Goal: Information Seeking & Learning: Learn about a topic

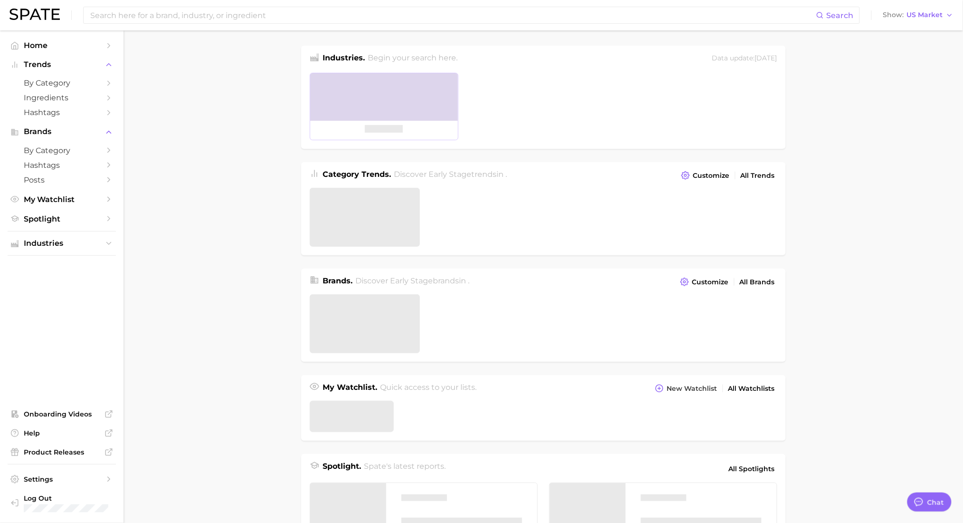
type textarea "x"
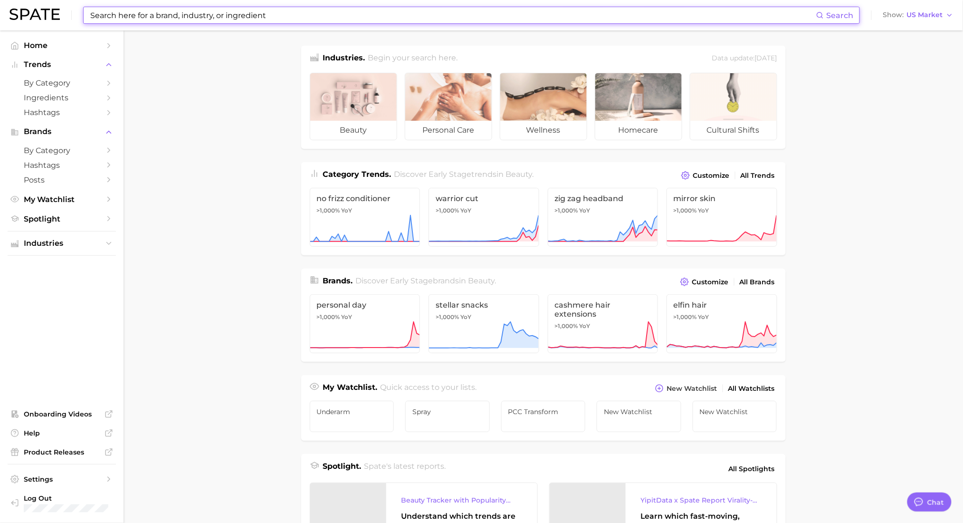
click at [303, 16] on input at bounding box center [452, 15] width 727 height 16
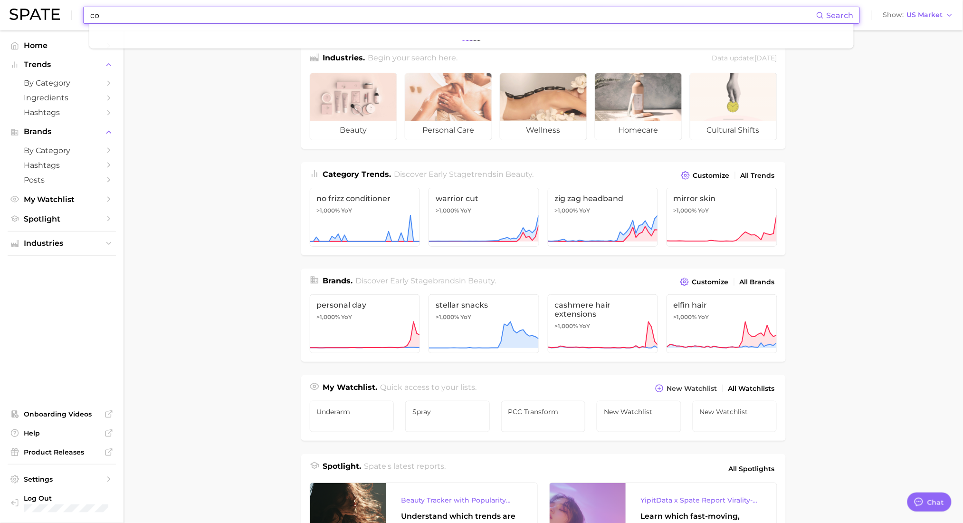
type input "c"
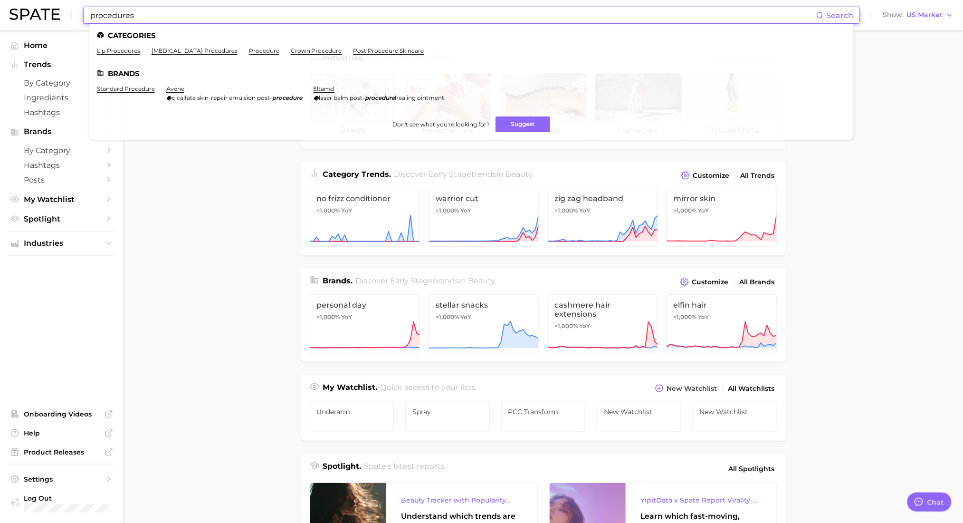
click at [89, 16] on input "procedures" at bounding box center [452, 15] width 727 height 16
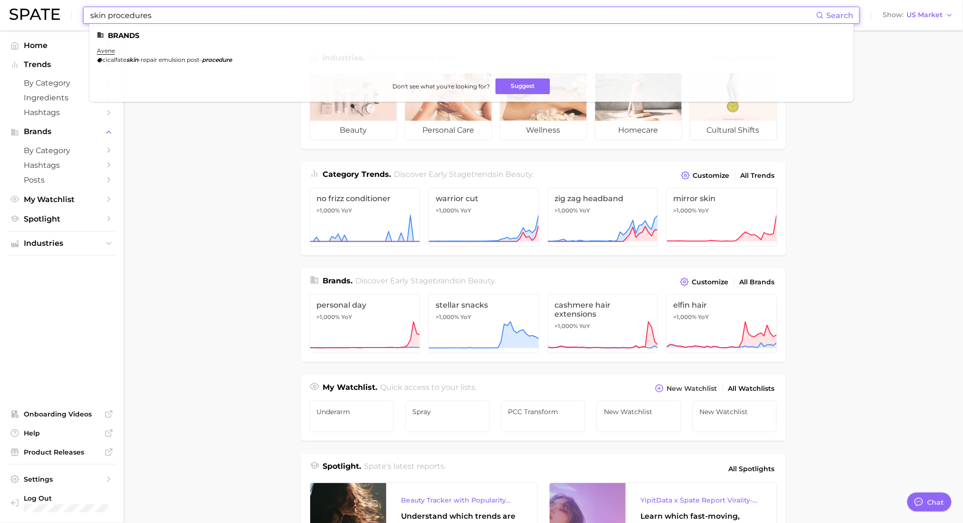
click at [89, 16] on input "skin procedures" at bounding box center [452, 15] width 727 height 16
click at [102, 16] on input "skin procedures" at bounding box center [452, 15] width 727 height 16
drag, startPoint x: 104, startPoint y: 16, endPoint x: 74, endPoint y: 16, distance: 29.9
click at [74, 16] on div "skin procedures Search Brands avene cicalfate skin -repair emulsion post- proce…" at bounding box center [482, 15] width 944 height 30
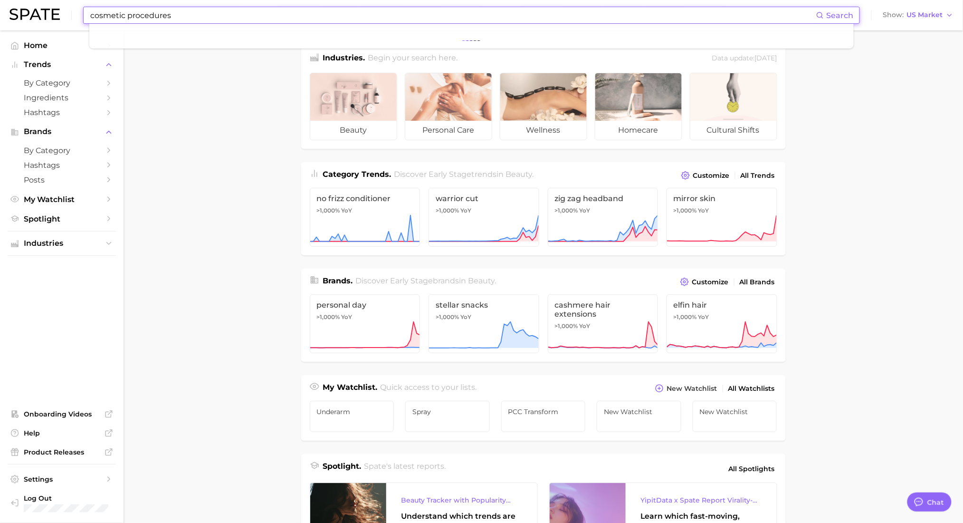
click at [281, 17] on input "cosmetic procedures" at bounding box center [452, 15] width 727 height 16
drag, startPoint x: 243, startPoint y: 24, endPoint x: 111, endPoint y: 48, distance: 134.8
click at [111, 48] on div "cosmetic procedures Search Show US Market Home Trends by Category Ingredients H…" at bounding box center [481, 401] width 963 height 742
type input "c"
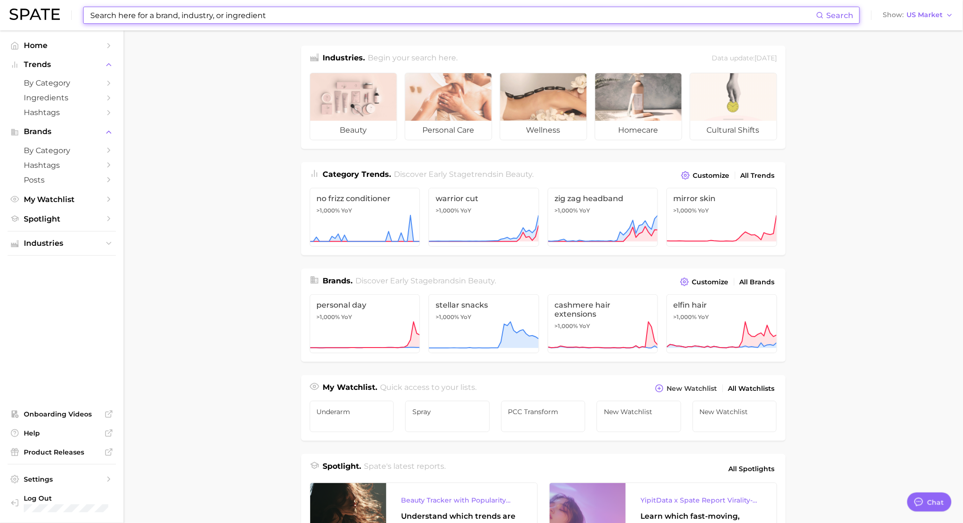
click at [215, 20] on input at bounding box center [452, 15] width 727 height 16
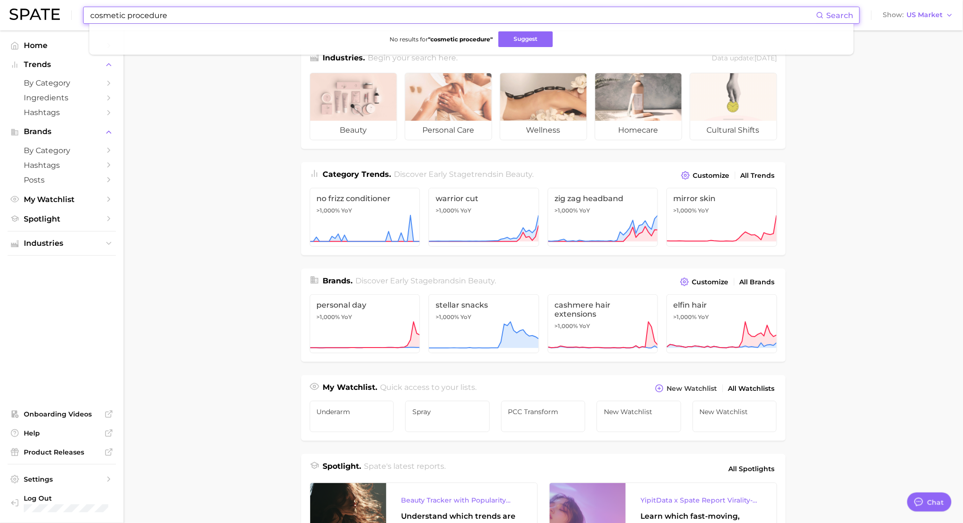
click at [215, 20] on input "cosmetic procedure" at bounding box center [452, 15] width 727 height 16
click at [513, 44] on button "Suggest" at bounding box center [526, 39] width 55 height 16
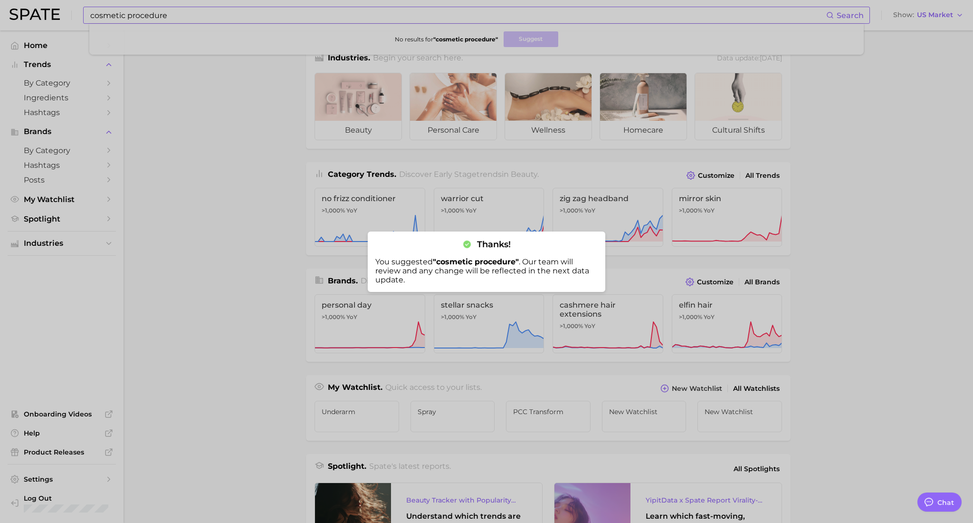
click at [189, 16] on div at bounding box center [486, 261] width 973 height 523
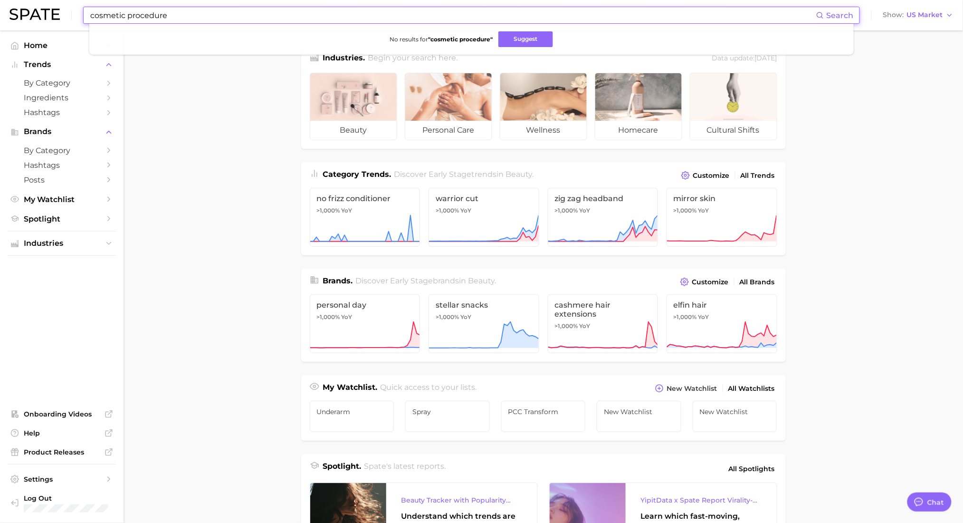
drag, startPoint x: 189, startPoint y: 18, endPoint x: 41, endPoint y: 34, distance: 148.7
click at [41, 34] on div "cosmetic procedure Search No results for " cosmetic procedure " Suggest Show US…" at bounding box center [481, 401] width 963 height 742
type input "[MEDICAL_DATA]"
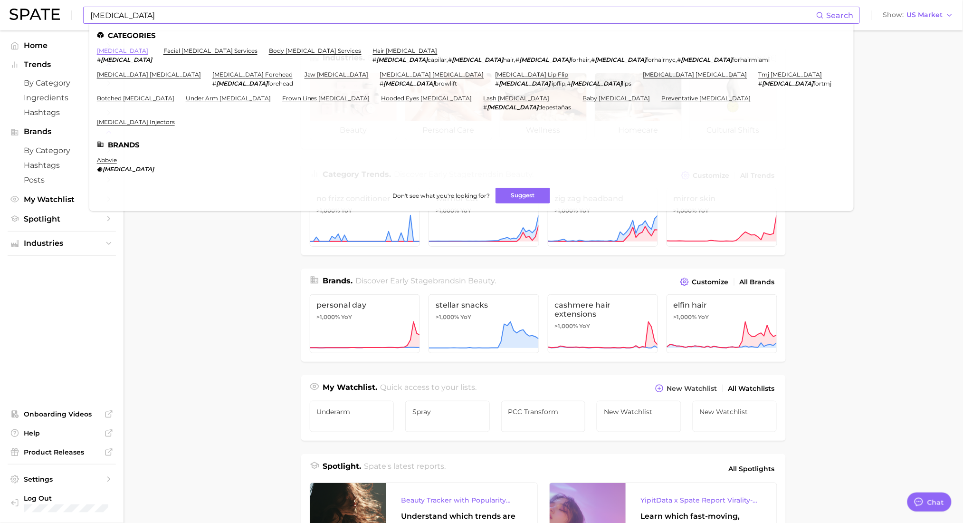
click at [103, 50] on link "[MEDICAL_DATA]" at bounding box center [122, 50] width 51 height 7
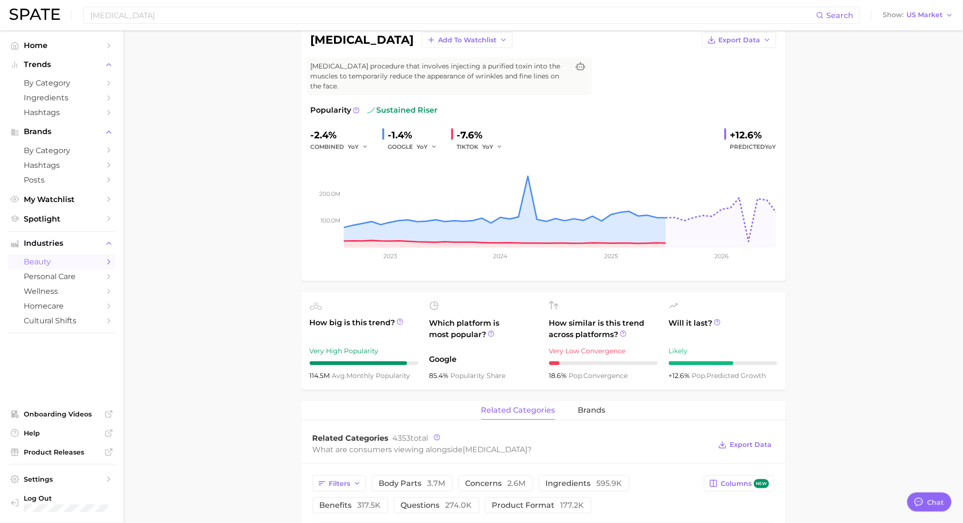
scroll to position [73, 0]
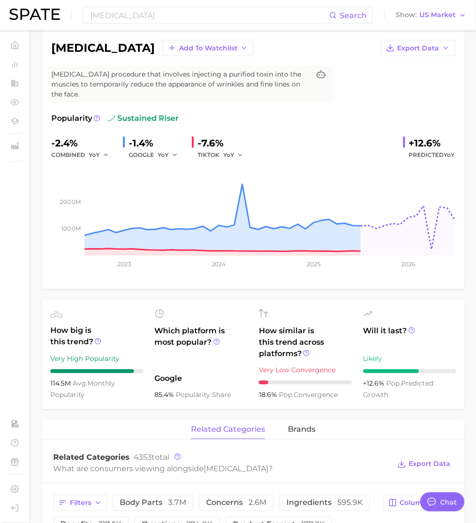
type textarea "x"
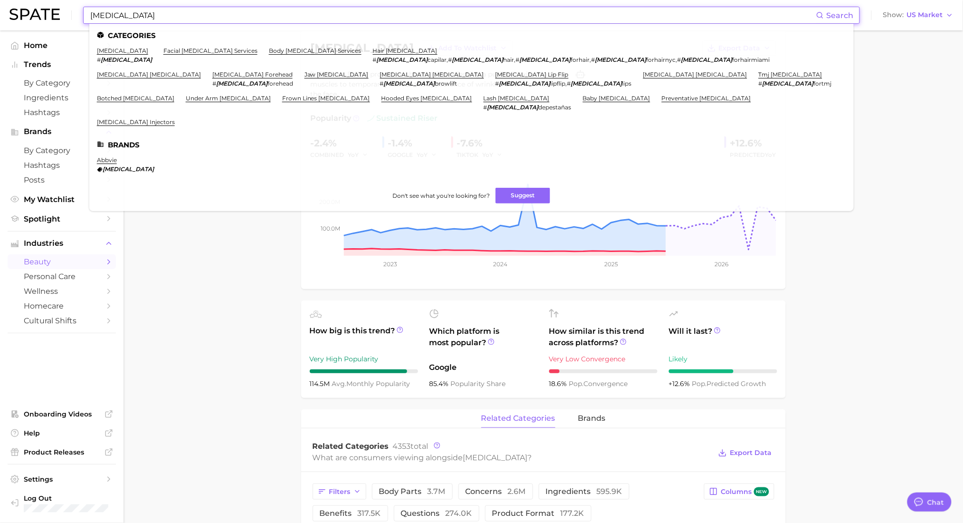
click at [293, 7] on input "[MEDICAL_DATA]" at bounding box center [452, 15] width 727 height 16
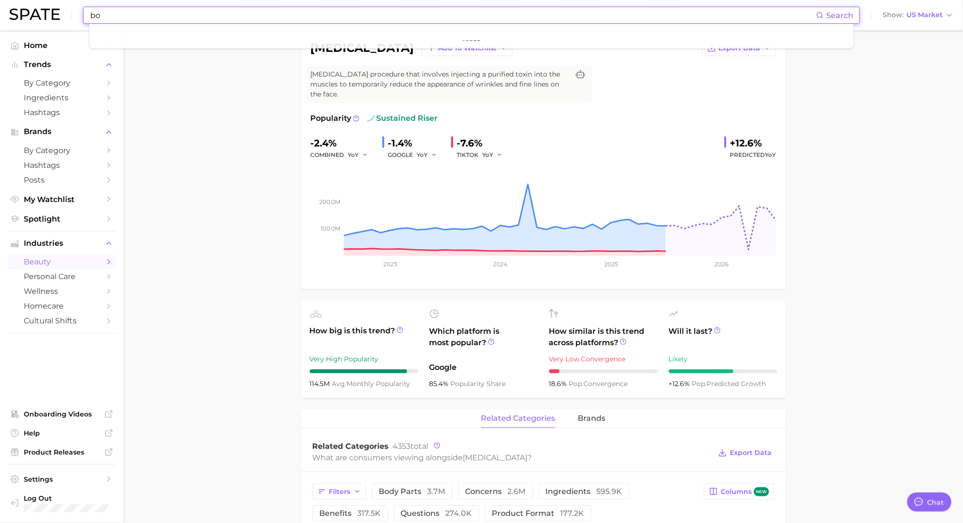
type input "b"
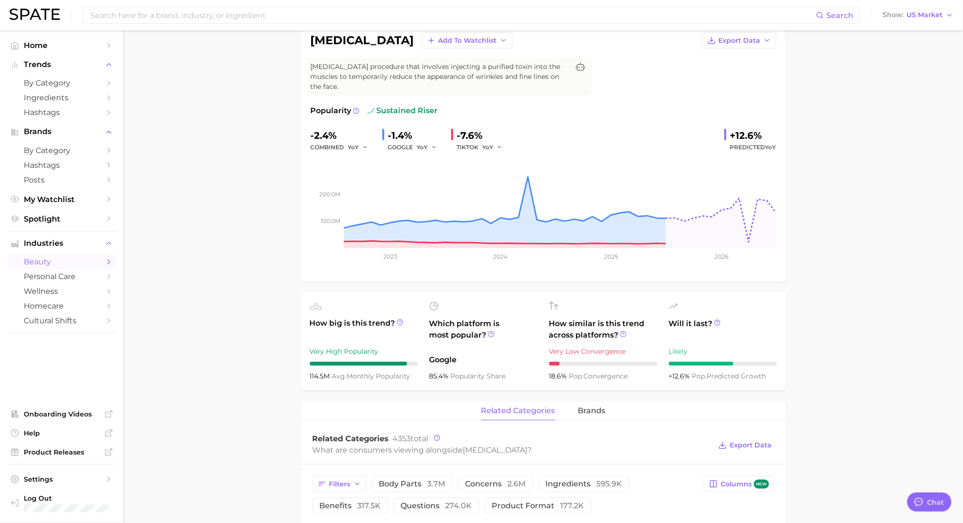
scroll to position [28, 0]
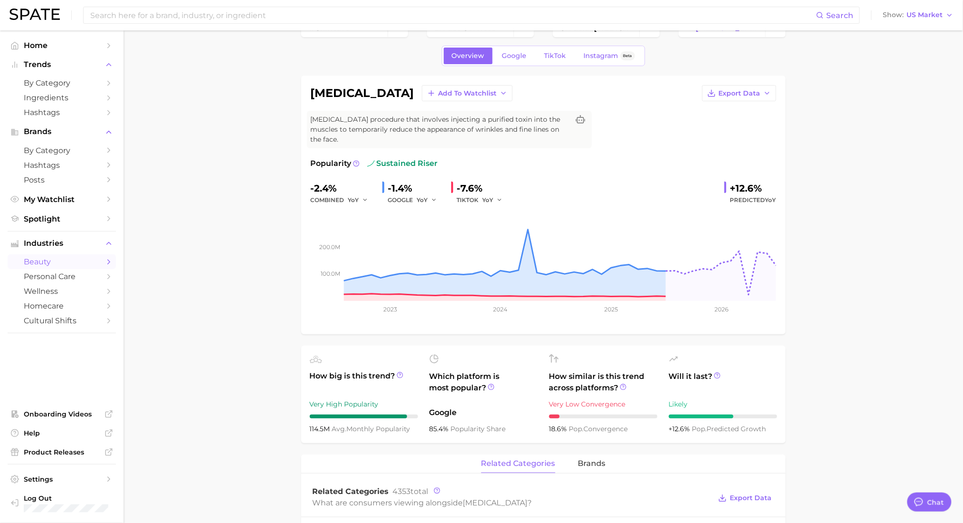
click at [615, 149] on div "[MEDICAL_DATA] Add to Watchlist Export Data [MEDICAL_DATA] procedure that invol…" at bounding box center [544, 205] width 466 height 240
click at [185, 19] on input at bounding box center [452, 15] width 727 height 16
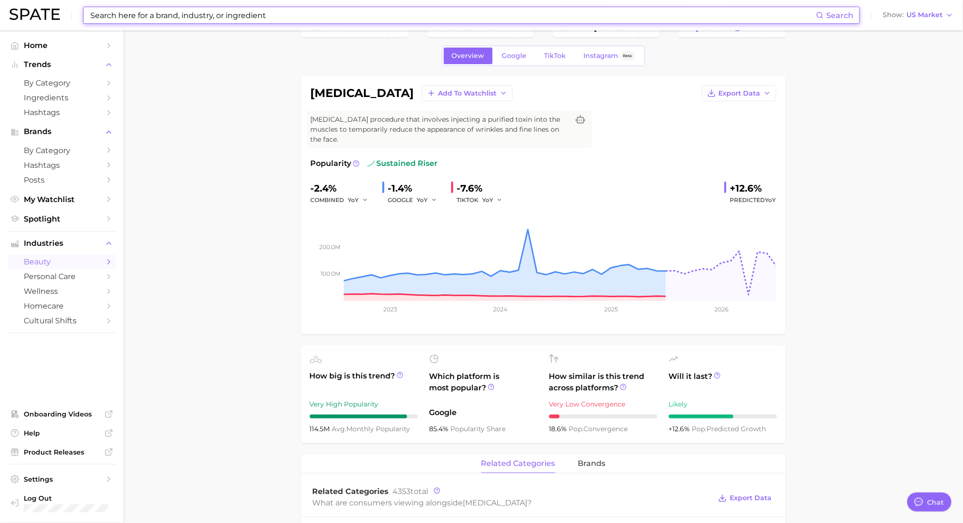
type input "d"
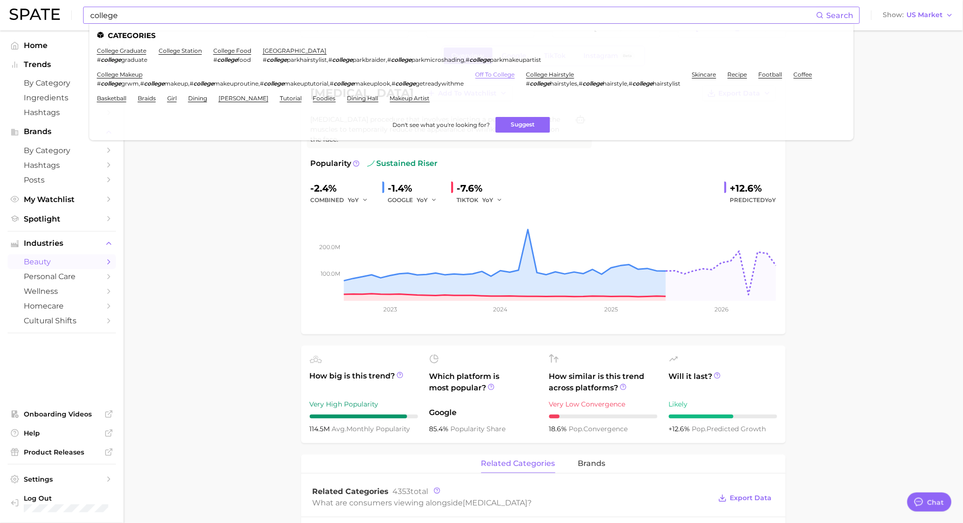
click at [512, 75] on link "off to college" at bounding box center [495, 74] width 39 height 7
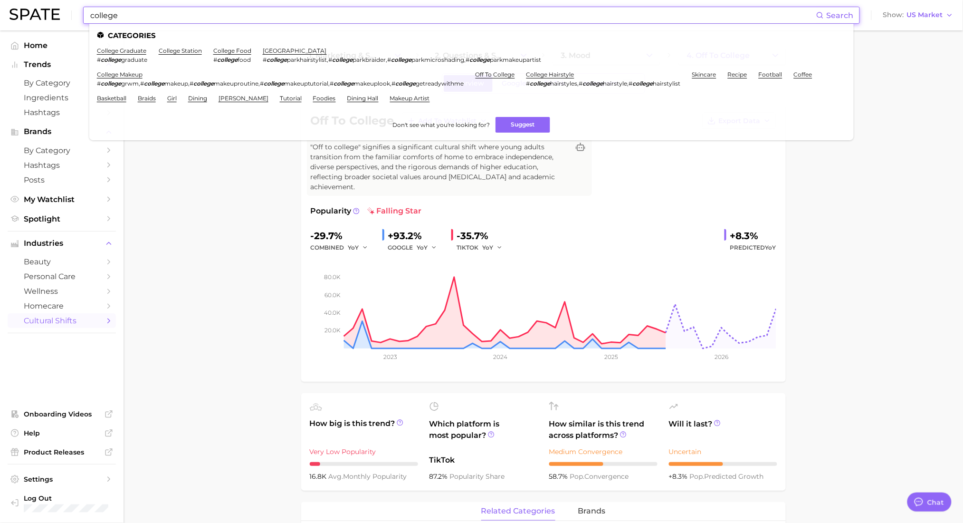
click at [310, 11] on input "college" at bounding box center [452, 15] width 727 height 16
drag, startPoint x: 128, startPoint y: 20, endPoint x: 63, endPoint y: 21, distance: 64.7
click at [63, 21] on div "college Search Categories college graduate # college graduate college station c…" at bounding box center [482, 15] width 944 height 30
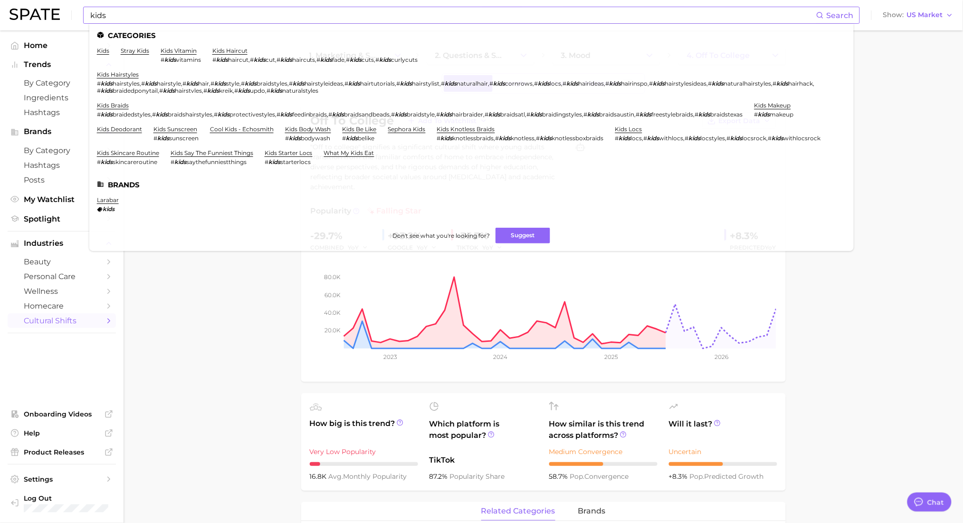
click at [86, 19] on div "kids Search Categories kids stray kids kids vitamin # kids vitamins kids haircu…" at bounding box center [471, 15] width 777 height 17
drag, startPoint x: 135, startPoint y: 17, endPoint x: 57, endPoint y: 15, distance: 78.0
click at [57, 15] on div "kids Search Categories kids stray kids kids vitamin # kids vitamins kids haircu…" at bounding box center [482, 15] width 944 height 30
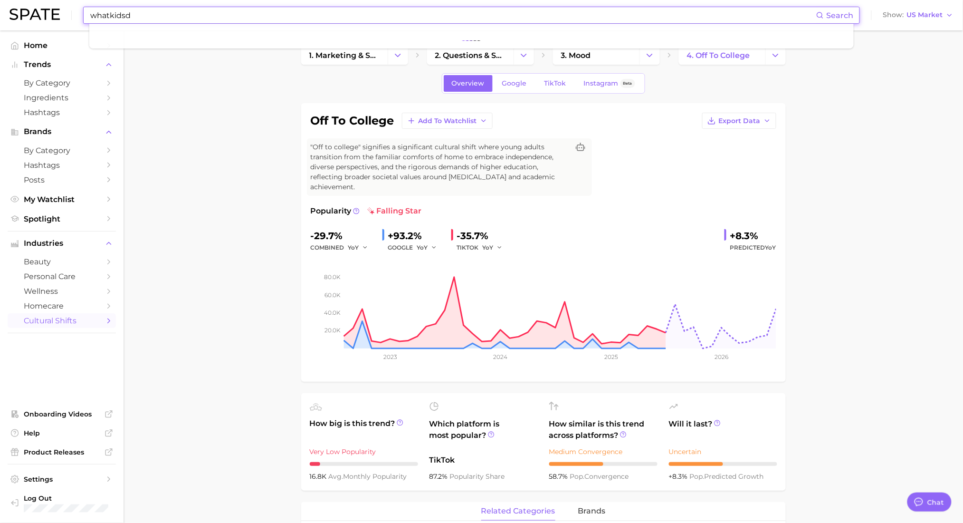
type input "whatkidsdo"
drag, startPoint x: 141, startPoint y: 17, endPoint x: 38, endPoint y: 21, distance: 102.8
click at [38, 21] on div "whatkidsdo Search No results for " whatkidsdo " Suggest Show US Market" at bounding box center [482, 15] width 944 height 30
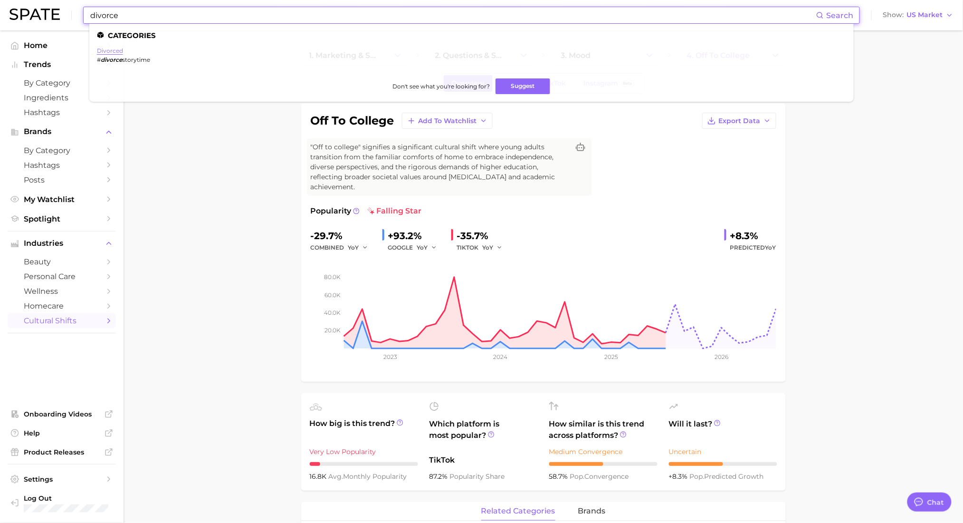
click at [107, 48] on link "divorced" at bounding box center [110, 50] width 26 height 7
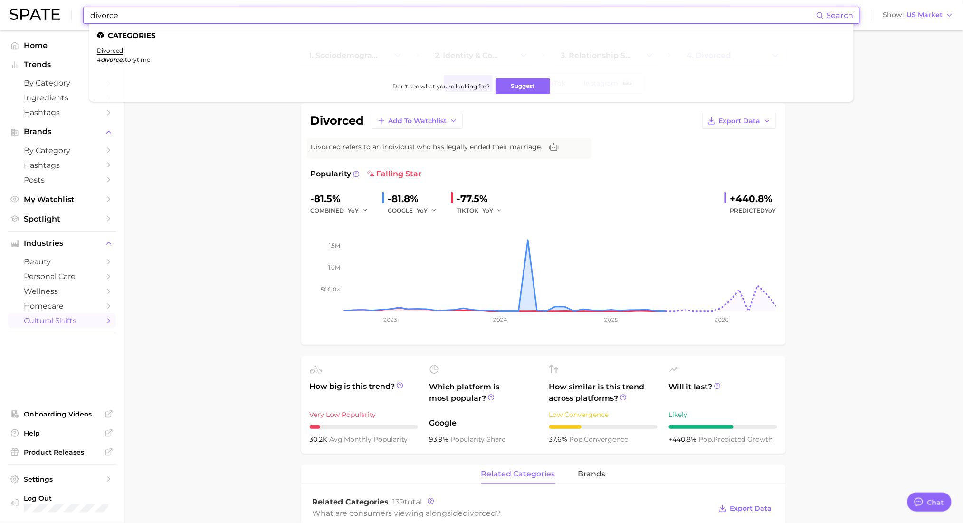
drag, startPoint x: 193, startPoint y: 16, endPoint x: 100, endPoint y: 19, distance: 92.8
click at [100, 19] on input "divorce" at bounding box center [452, 15] width 727 height 16
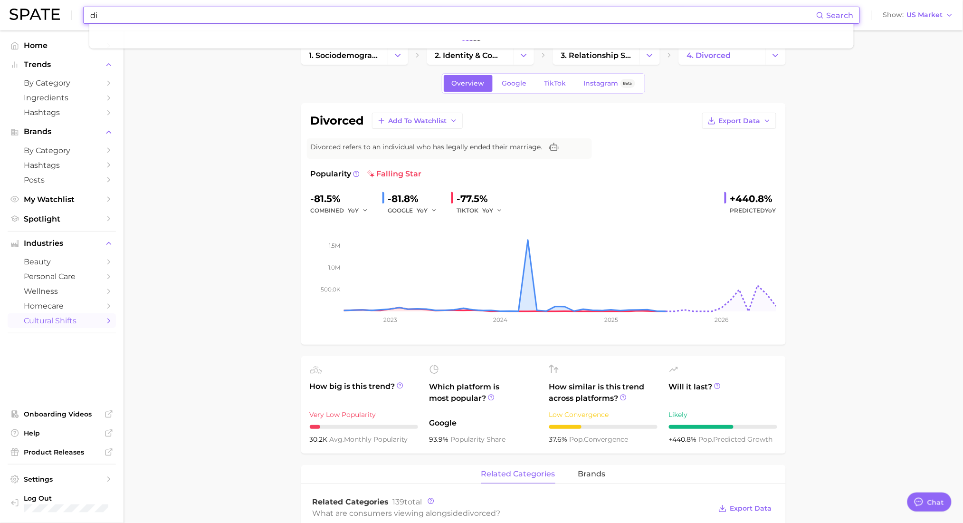
type input "d"
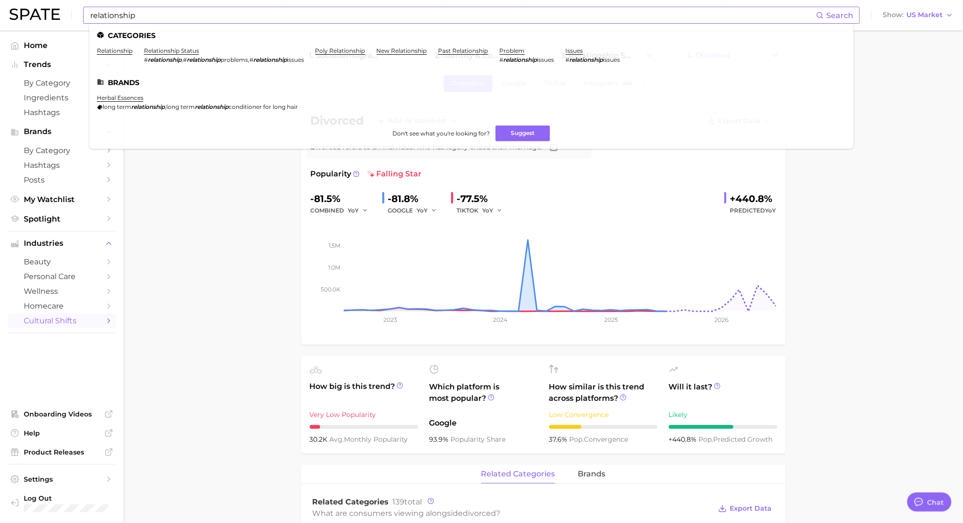
click at [126, 55] on li "relationship" at bounding box center [115, 55] width 36 height 16
click at [122, 49] on link "relationship" at bounding box center [115, 50] width 36 height 7
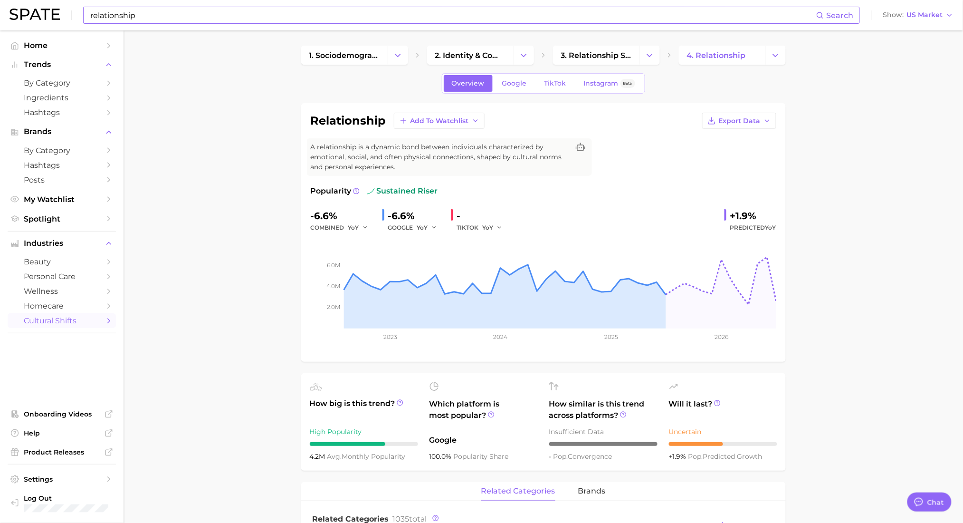
click at [255, 4] on div "relationship Search Show US Market" at bounding box center [482, 15] width 944 height 30
click at [200, 18] on input "relationship" at bounding box center [452, 15] width 727 height 16
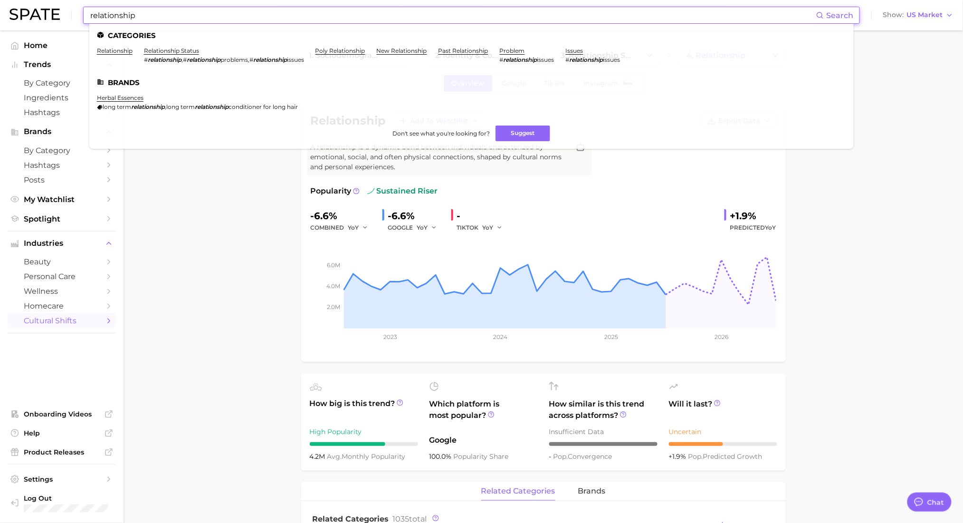
drag, startPoint x: 200, startPoint y: 18, endPoint x: 90, endPoint y: 28, distance: 110.2
click at [90, 24] on div "relationship Search Categories relationship relationship status # relationship …" at bounding box center [471, 15] width 777 height 17
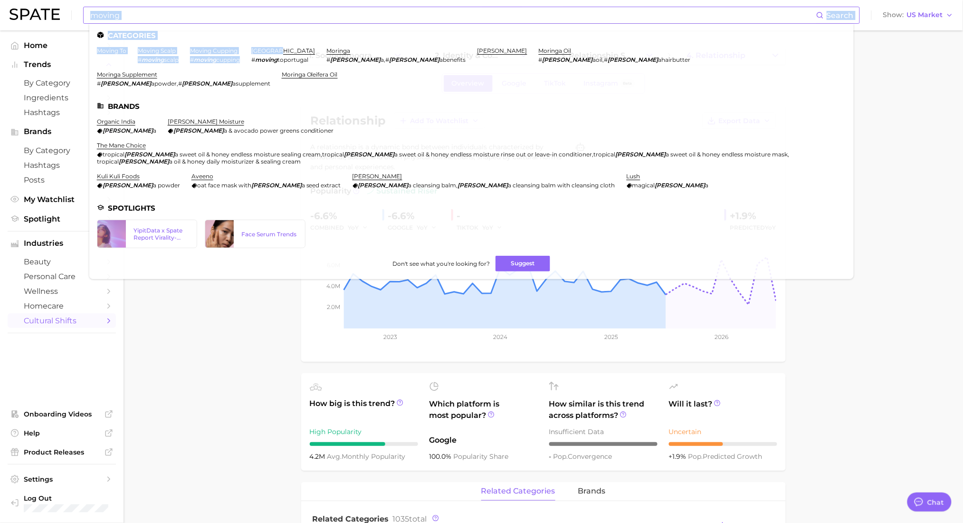
drag, startPoint x: 281, startPoint y: 44, endPoint x: 192, endPoint y: 16, distance: 94.2
click at [192, 16] on div "moving Search Categories moving to moving scalp # moving scalp moving cupping #…" at bounding box center [471, 15] width 777 height 17
click at [192, 16] on input "moving" at bounding box center [452, 15] width 727 height 16
drag, startPoint x: 192, startPoint y: 16, endPoint x: 39, endPoint y: 32, distance: 153.4
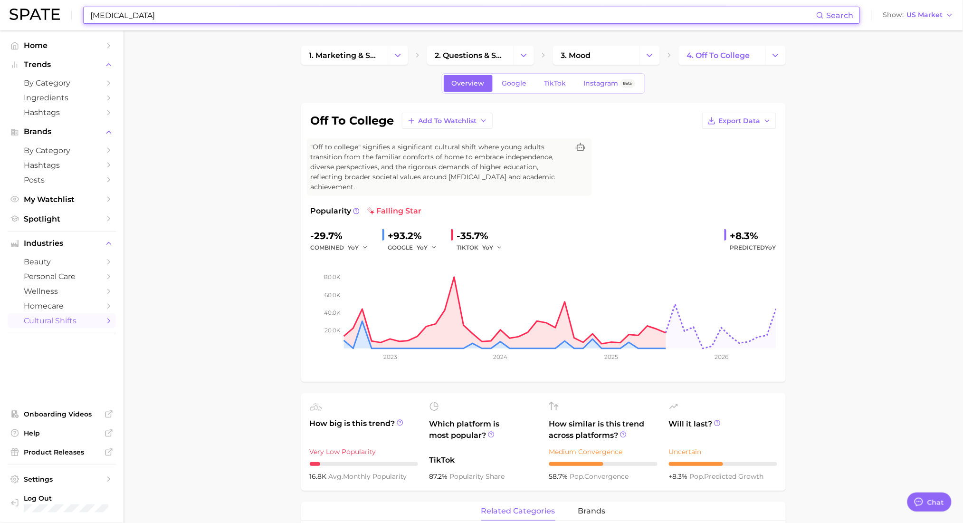
scroll to position [28, 0]
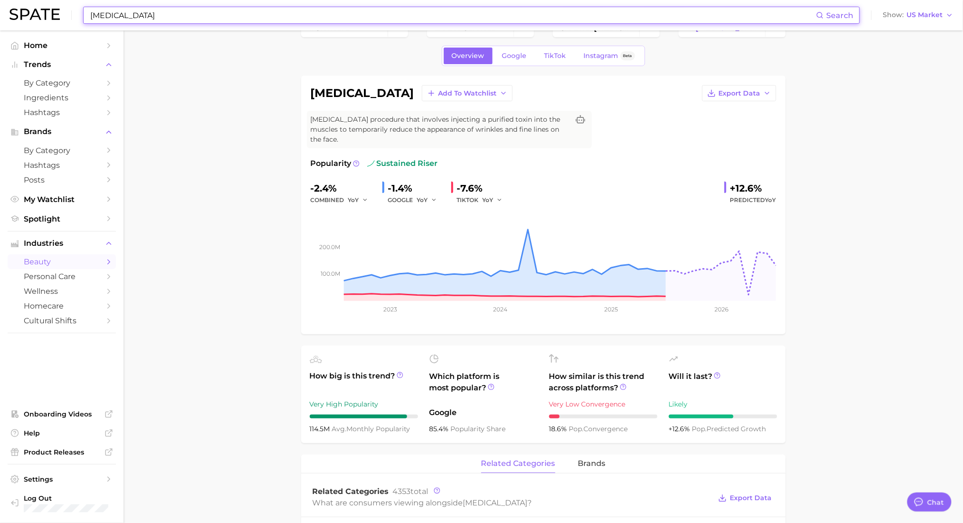
drag, startPoint x: 125, startPoint y: 17, endPoint x: 52, endPoint y: 20, distance: 73.3
click at [52, 20] on div "[MEDICAL_DATA] Search Show US Market" at bounding box center [482, 15] width 944 height 30
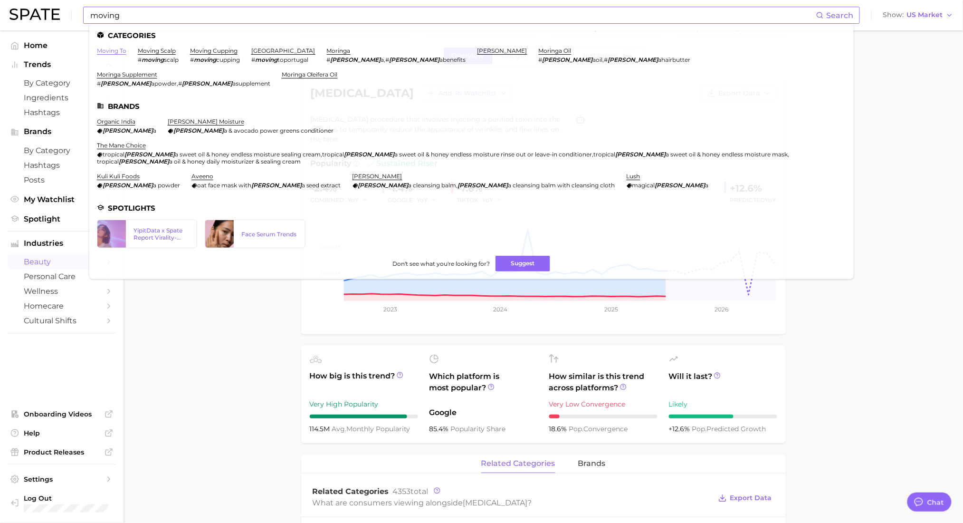
click at [117, 52] on link "moving to" at bounding box center [111, 50] width 29 height 7
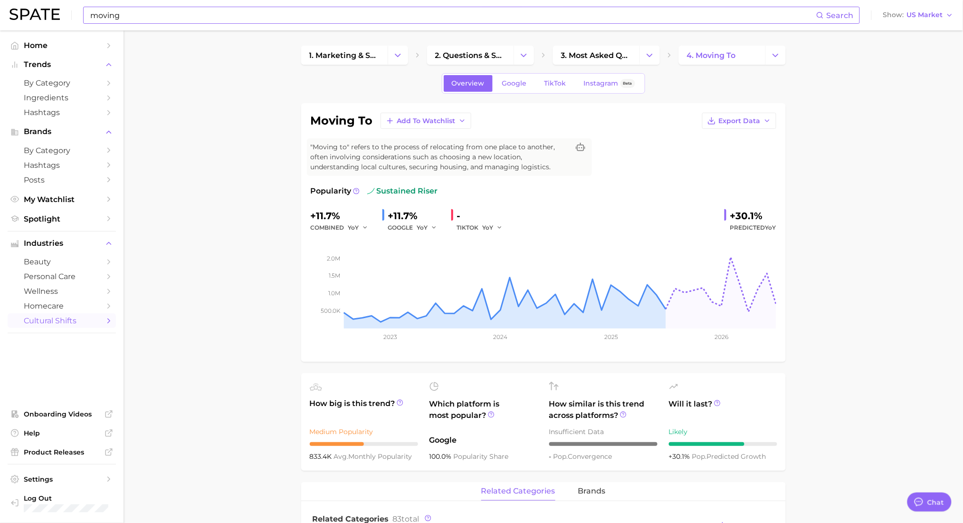
click at [143, 9] on input "moving" at bounding box center [452, 15] width 727 height 16
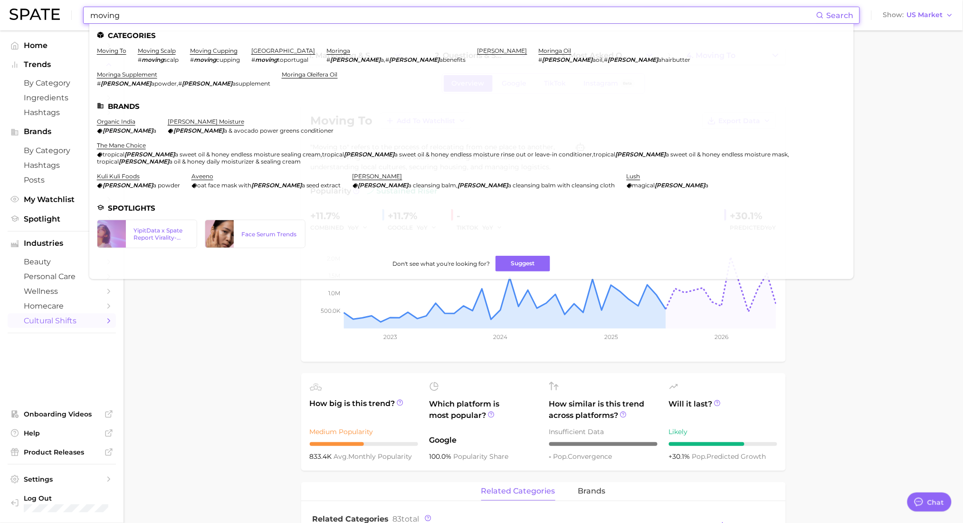
drag, startPoint x: 132, startPoint y: 15, endPoint x: 59, endPoint y: 15, distance: 72.2
click at [59, 15] on div "moving Search Categories moving to moving scalp # moving scalp moving cupping #…" at bounding box center [482, 15] width 944 height 30
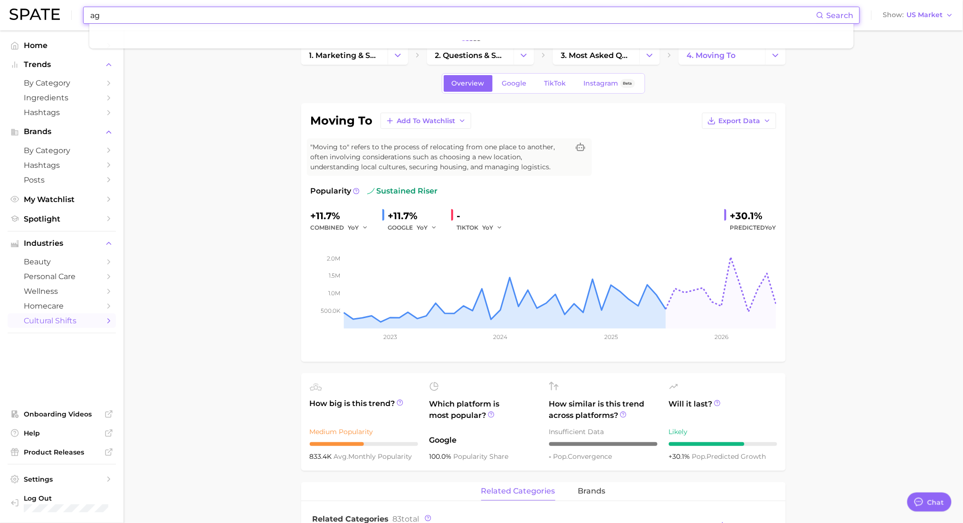
type input "a"
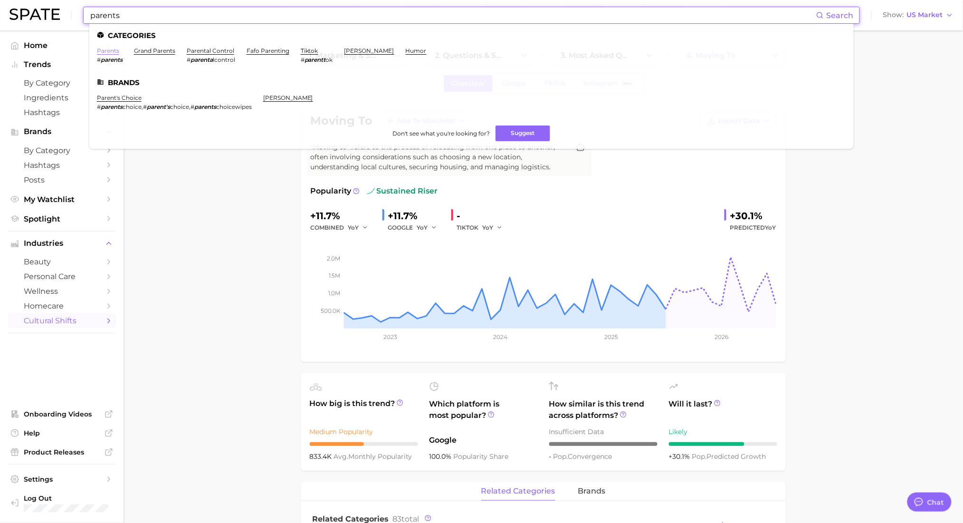
click at [107, 51] on link "parents" at bounding box center [108, 50] width 22 height 7
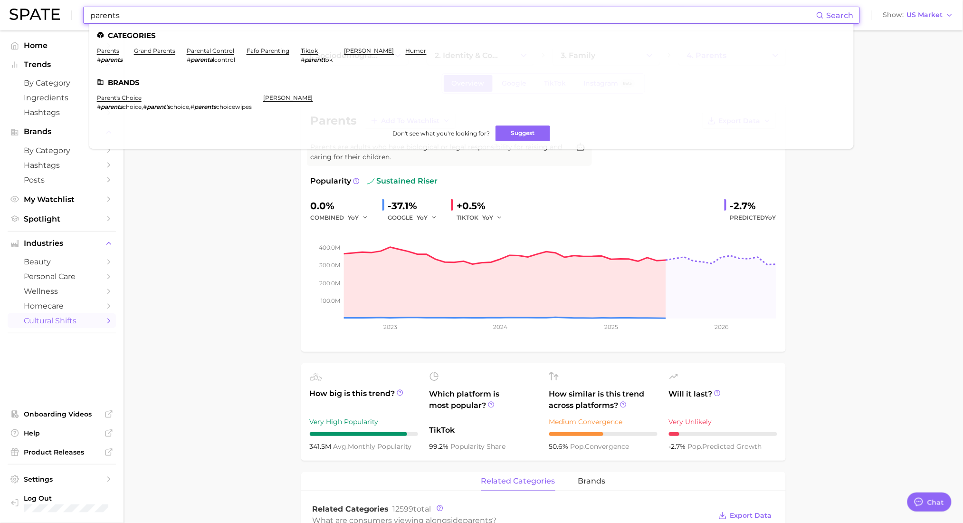
drag, startPoint x: 135, startPoint y: 15, endPoint x: 33, endPoint y: 15, distance: 101.7
click at [33, 15] on div "parents Search Categories parents # parents grand parents parental control # pa…" at bounding box center [482, 15] width 944 height 30
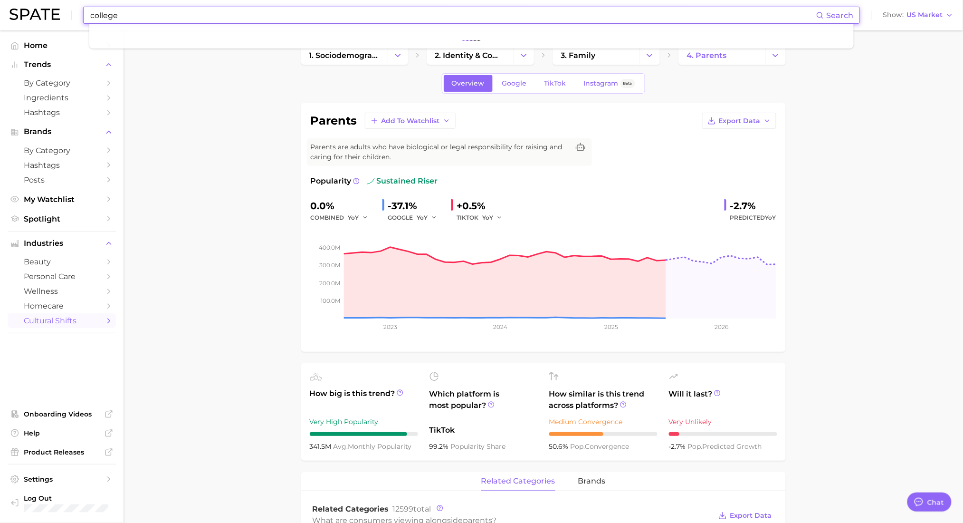
type input "college"
click at [842, 14] on span "Search" at bounding box center [840, 15] width 27 height 9
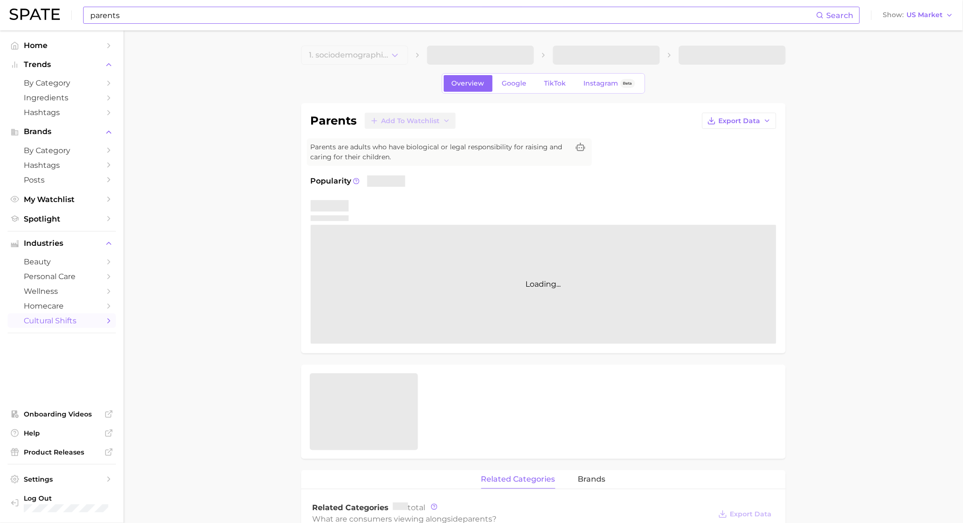
click at [171, 19] on input "parents" at bounding box center [452, 15] width 727 height 16
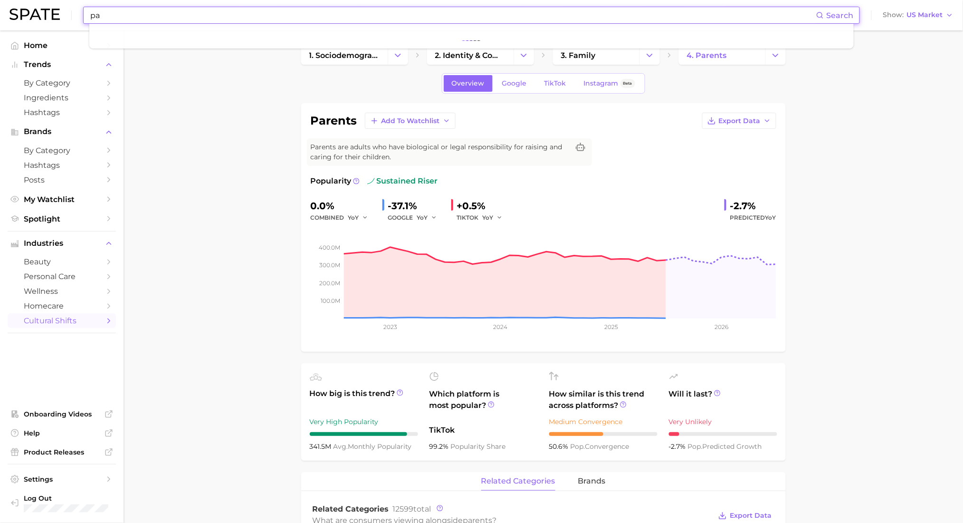
type input "p"
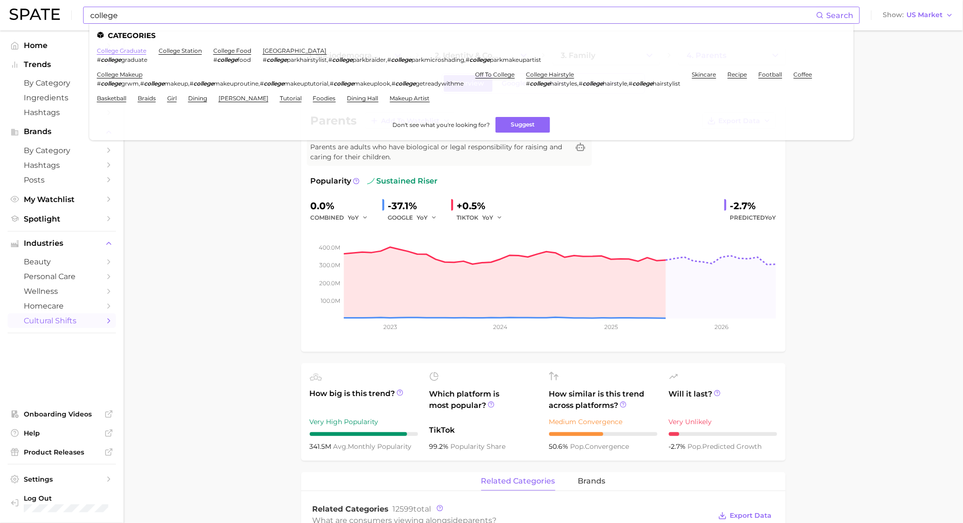
click at [138, 51] on link "college graduate" at bounding box center [121, 50] width 49 height 7
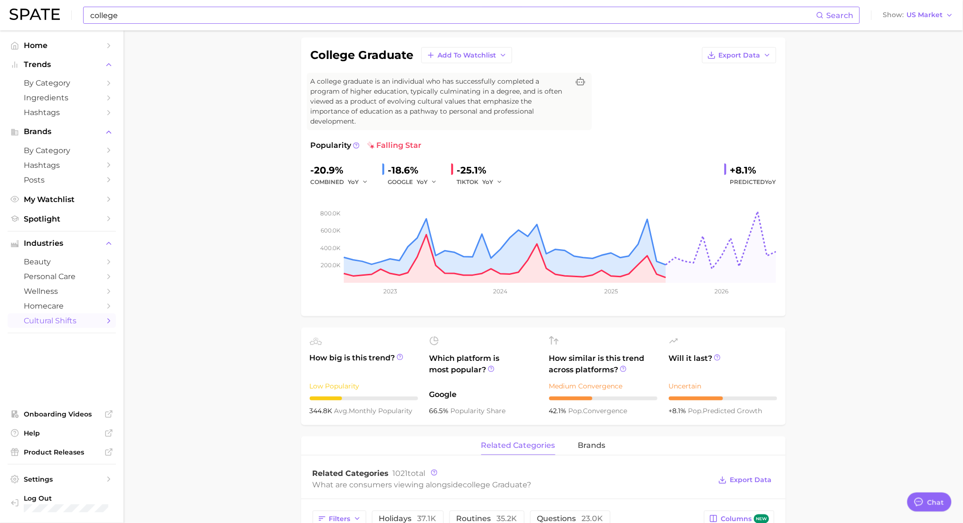
scroll to position [65, 0]
drag, startPoint x: 225, startPoint y: 10, endPoint x: 180, endPoint y: 15, distance: 45.9
click at [180, 15] on input "college" at bounding box center [452, 15] width 727 height 16
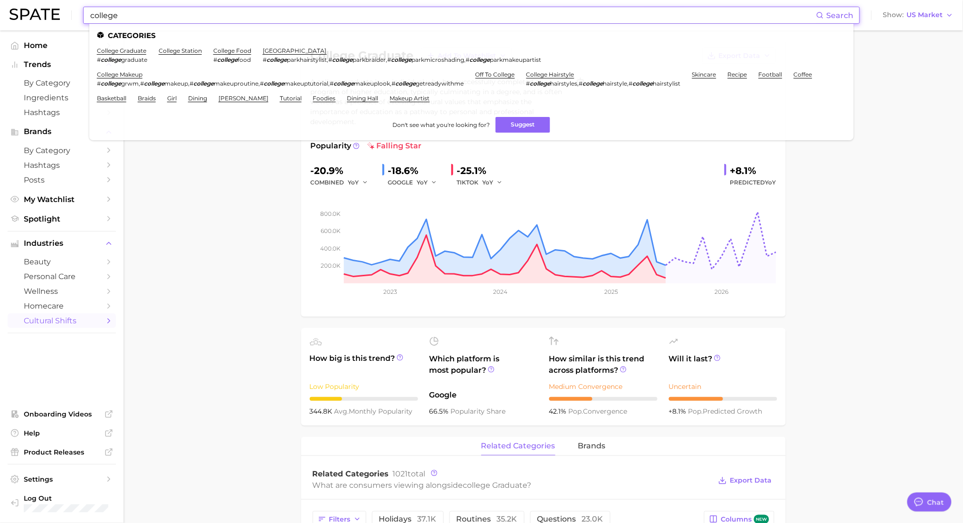
click at [175, 15] on input "college" at bounding box center [452, 15] width 727 height 16
drag, startPoint x: 153, startPoint y: 18, endPoint x: 61, endPoint y: 26, distance: 92.6
click at [61, 26] on div "college Search Categories college graduate # college graduate college station c…" at bounding box center [482, 15] width 944 height 30
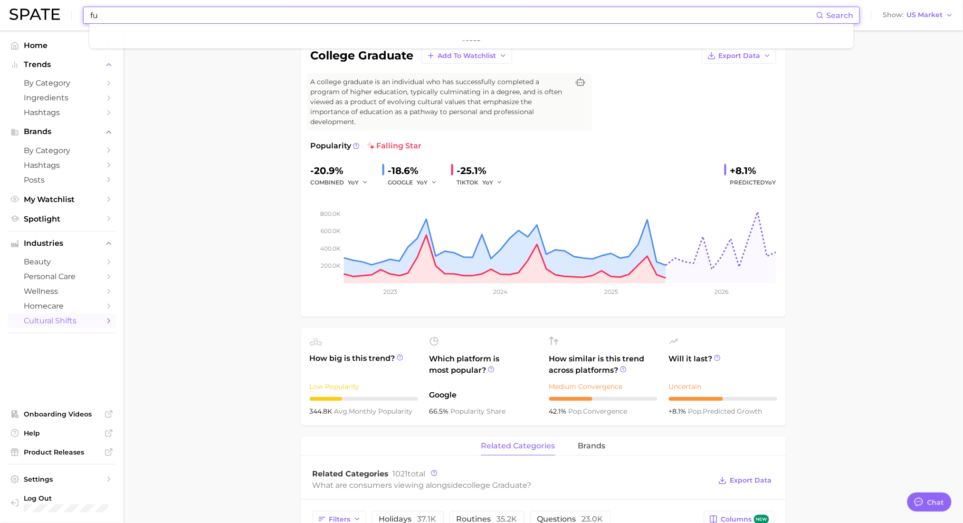
type input "f"
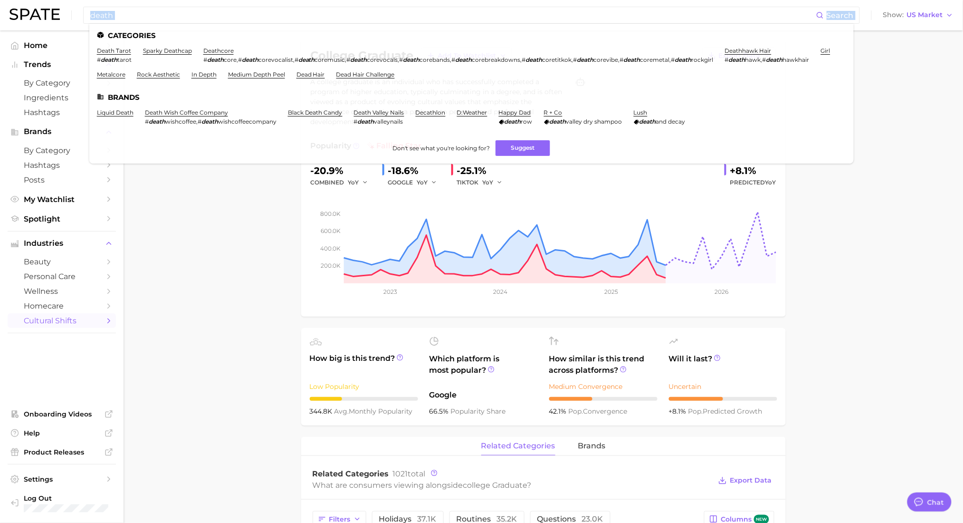
drag, startPoint x: 125, startPoint y: 27, endPoint x: 72, endPoint y: 7, distance: 56.9
click at [72, 7] on div "death Search Categories death tarot # death tarot sparky deathcap deathcore # d…" at bounding box center [482, 15] width 944 height 30
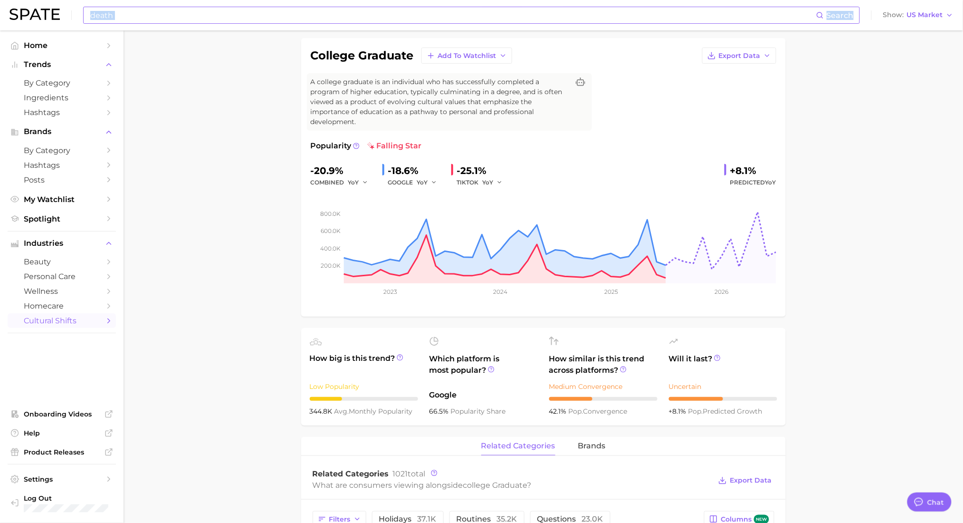
click at [106, 9] on input "death" at bounding box center [452, 15] width 727 height 16
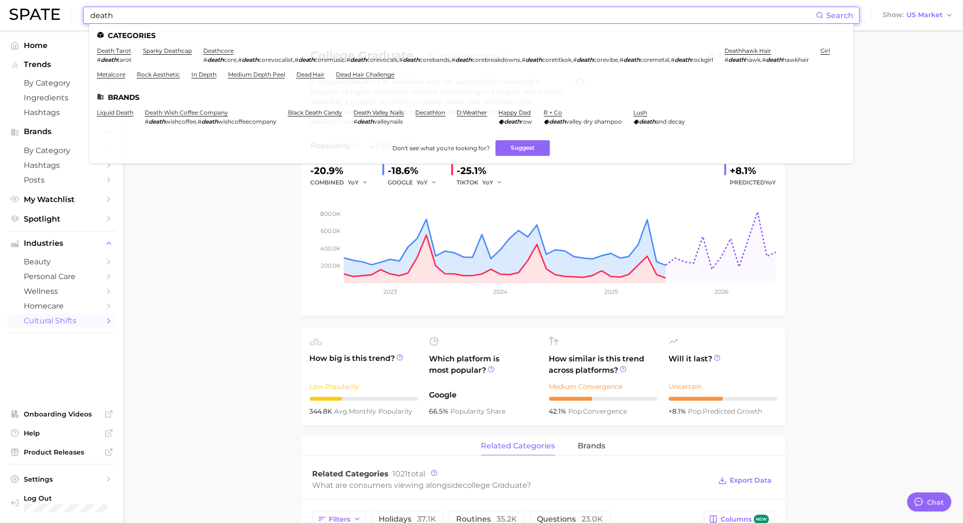
drag, startPoint x: 133, startPoint y: 10, endPoint x: 28, endPoint y: 18, distance: 105.3
click at [28, 18] on div "death Search Categories death tarot # death tarot sparky deathcap deathcore # d…" at bounding box center [482, 15] width 944 height 30
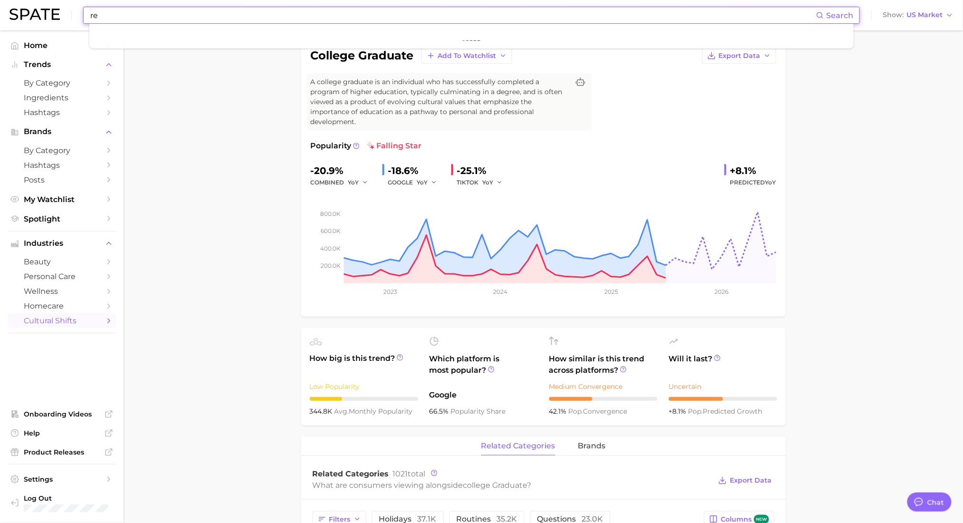
type input "r"
drag, startPoint x: 178, startPoint y: 18, endPoint x: 74, endPoint y: 25, distance: 104.3
click at [74, 25] on div "college reunion Search No results for " college reunion " Suggest Show US Market" at bounding box center [482, 15] width 944 height 30
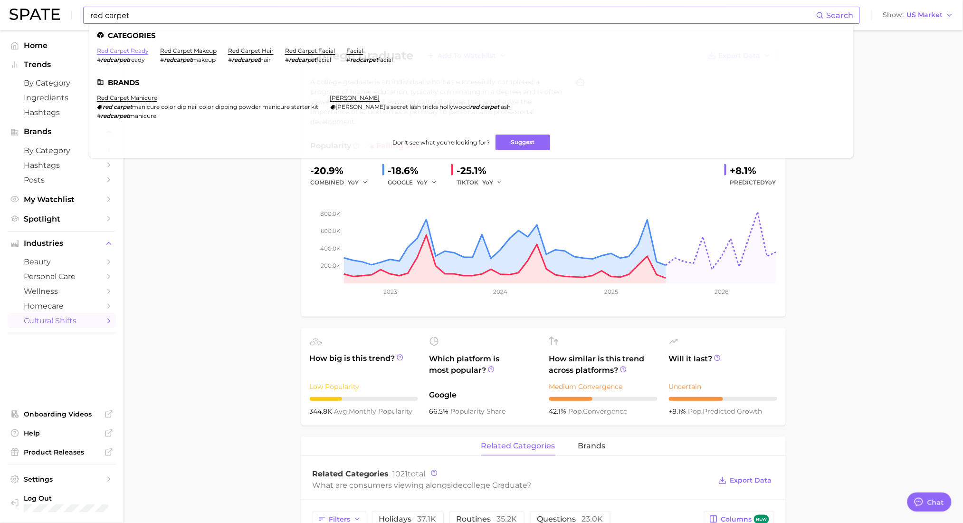
click at [119, 51] on link "red carpet ready" at bounding box center [123, 50] width 52 height 7
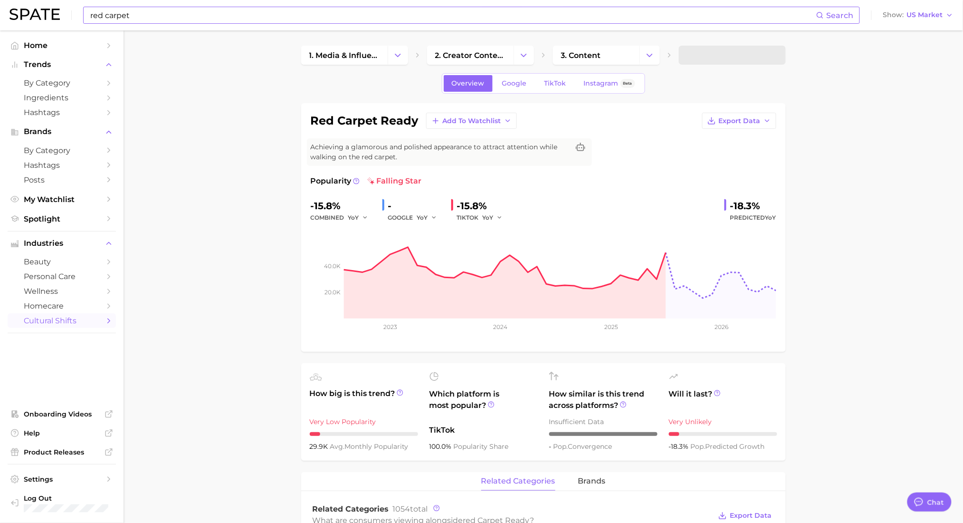
click at [134, 21] on input "red carpet" at bounding box center [452, 15] width 727 height 16
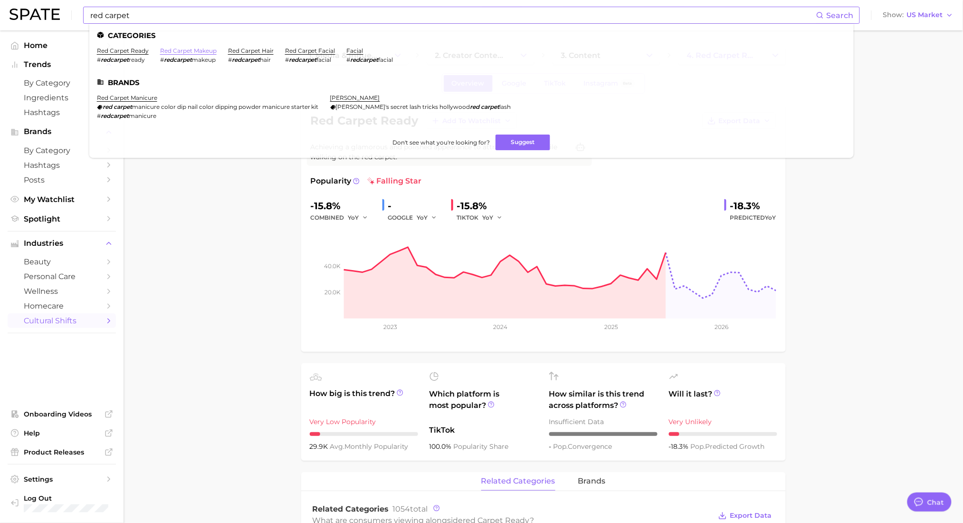
click at [184, 52] on link "red carpet makeup" at bounding box center [188, 50] width 57 height 7
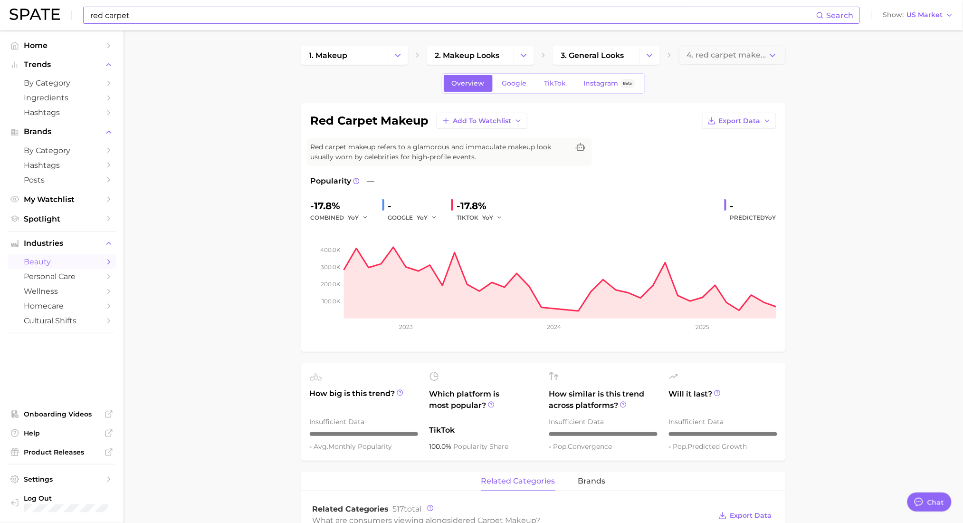
click at [155, 16] on input "red carpet" at bounding box center [452, 15] width 727 height 16
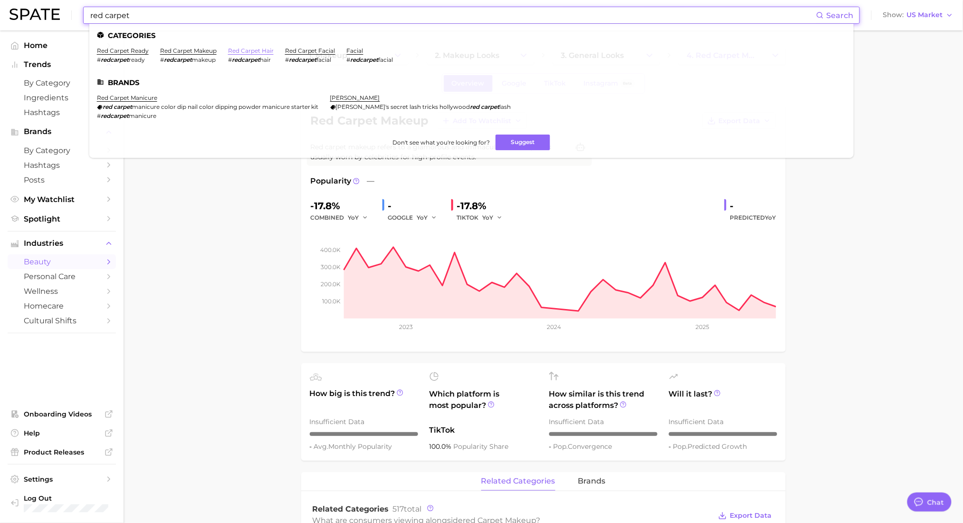
click at [263, 48] on link "red carpet hair" at bounding box center [251, 50] width 46 height 7
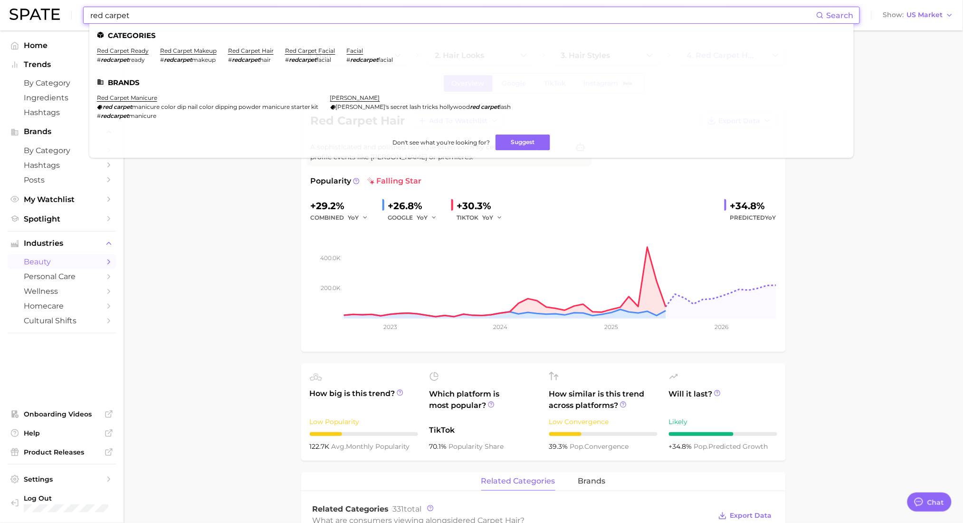
click at [200, 14] on input "red carpet" at bounding box center [452, 15] width 727 height 16
click at [300, 50] on link "red carpet facial" at bounding box center [310, 50] width 50 height 7
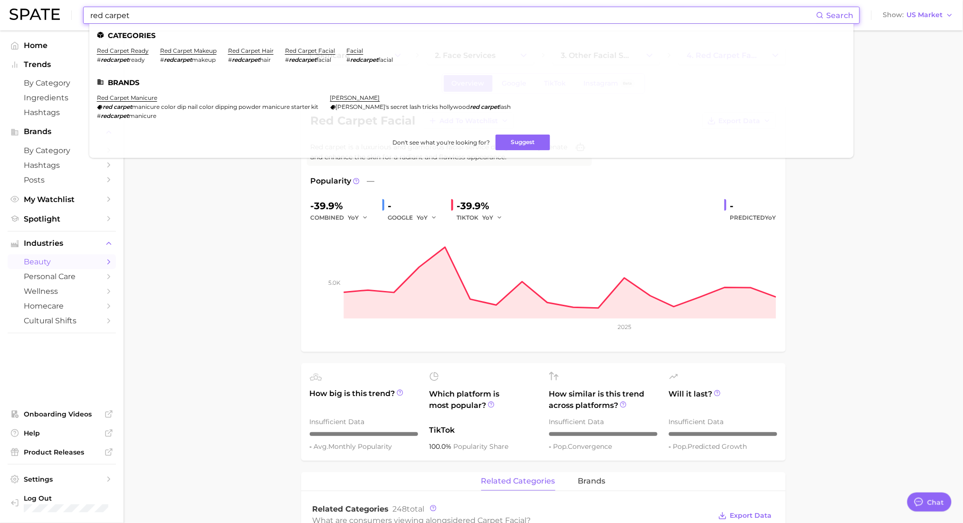
drag, startPoint x: 233, startPoint y: 19, endPoint x: 88, endPoint y: 30, distance: 145.9
click at [88, 30] on div "red carpet Search Categories red carpet ready # redcarpet ready red carpet make…" at bounding box center [482, 15] width 944 height 30
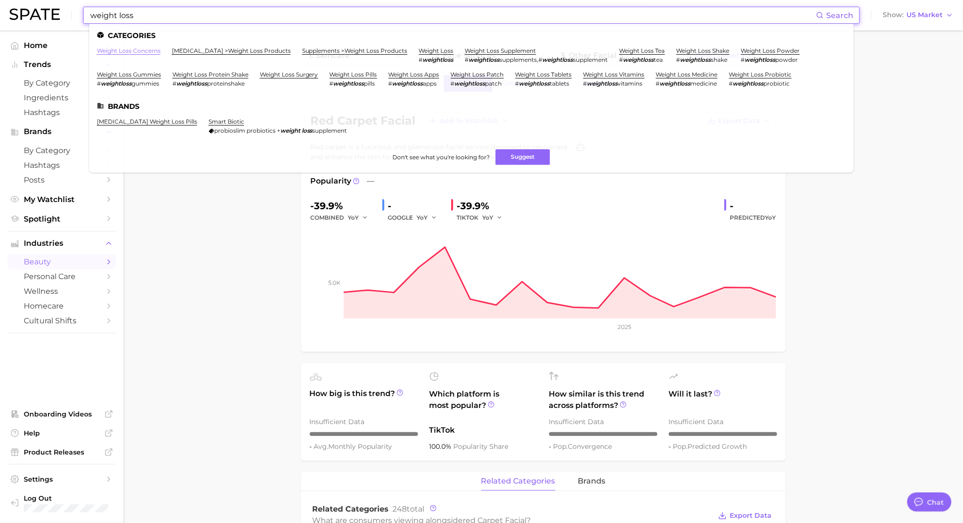
type input "weight loss"
click at [127, 52] on link "weight loss concerns" at bounding box center [129, 50] width 64 height 7
type textarea "x"
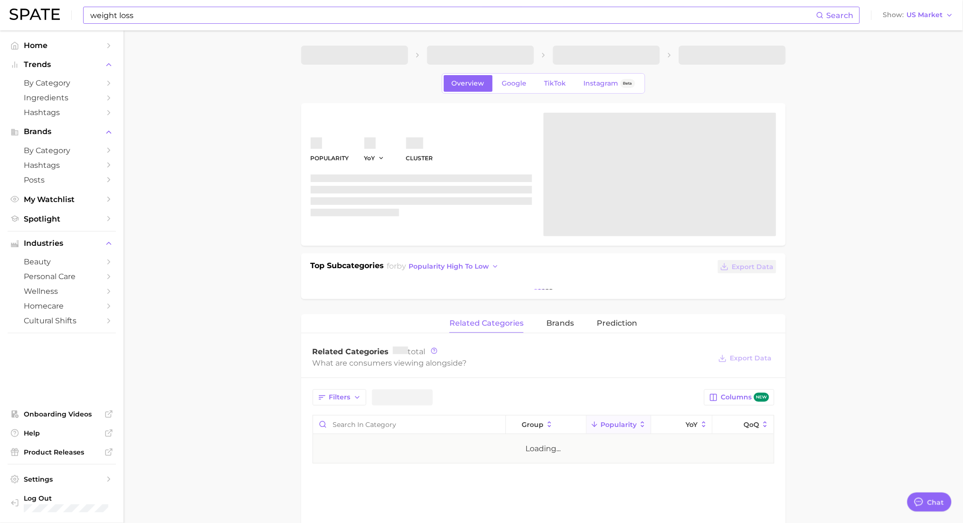
click at [193, 17] on input "weight loss" at bounding box center [452, 15] width 727 height 16
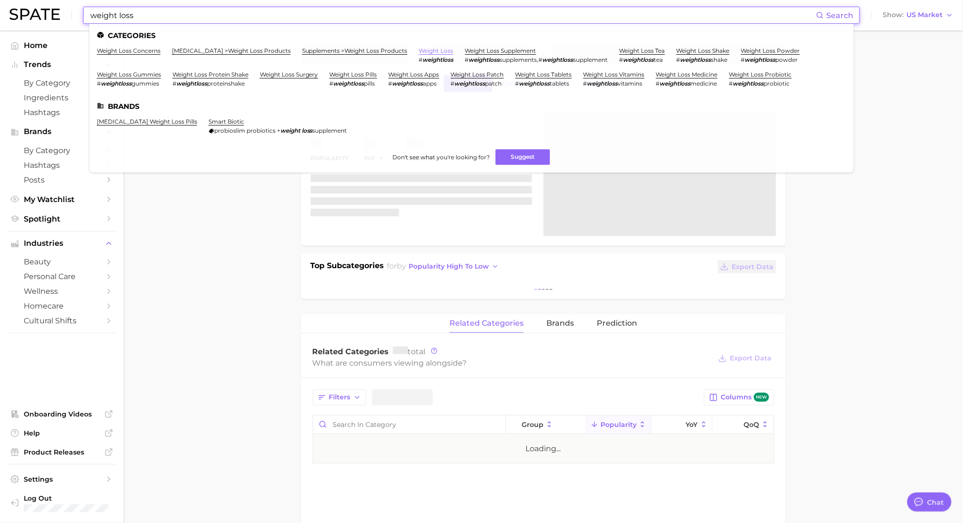
click at [447, 50] on link "weight loss" at bounding box center [436, 50] width 35 height 7
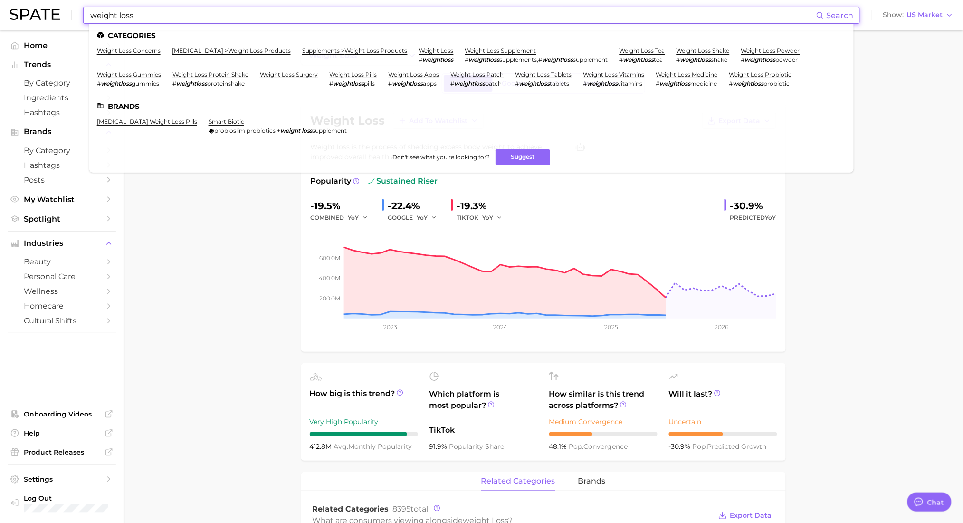
drag, startPoint x: 194, startPoint y: 18, endPoint x: 90, endPoint y: 32, distance: 105.5
click at [90, 24] on div "weight loss Search Categories weight loss concerns weight management > weight l…" at bounding box center [471, 15] width 777 height 17
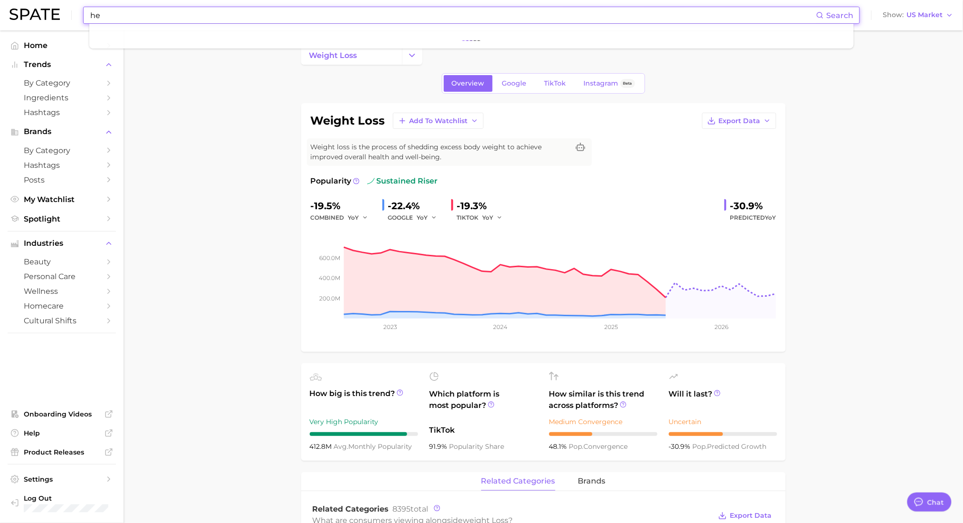
type input "h"
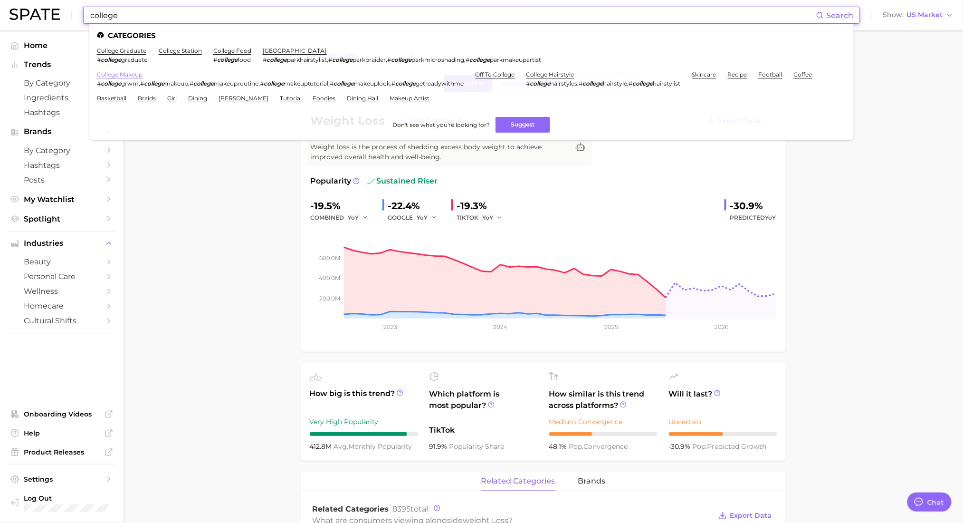
type input "college"
click at [514, 73] on link "off to college" at bounding box center [495, 74] width 39 height 7
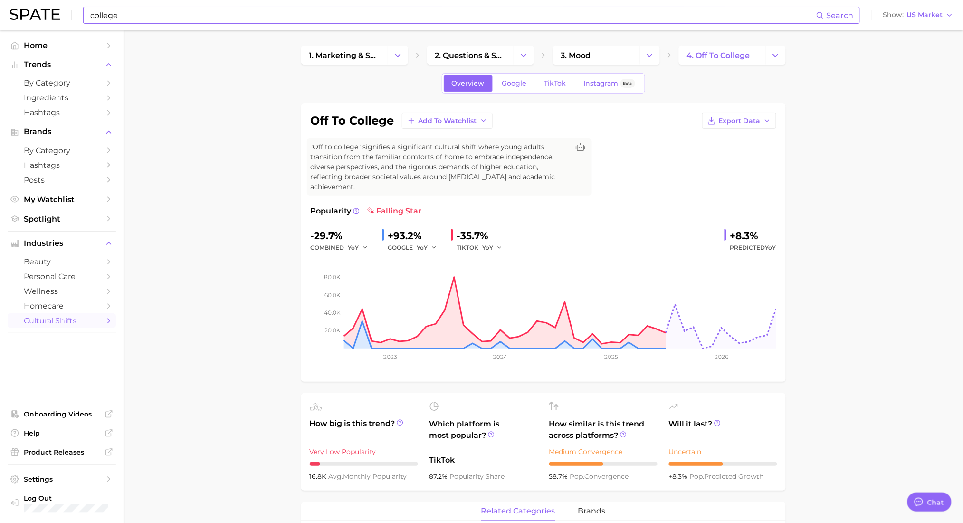
click at [125, 12] on input "college" at bounding box center [452, 15] width 727 height 16
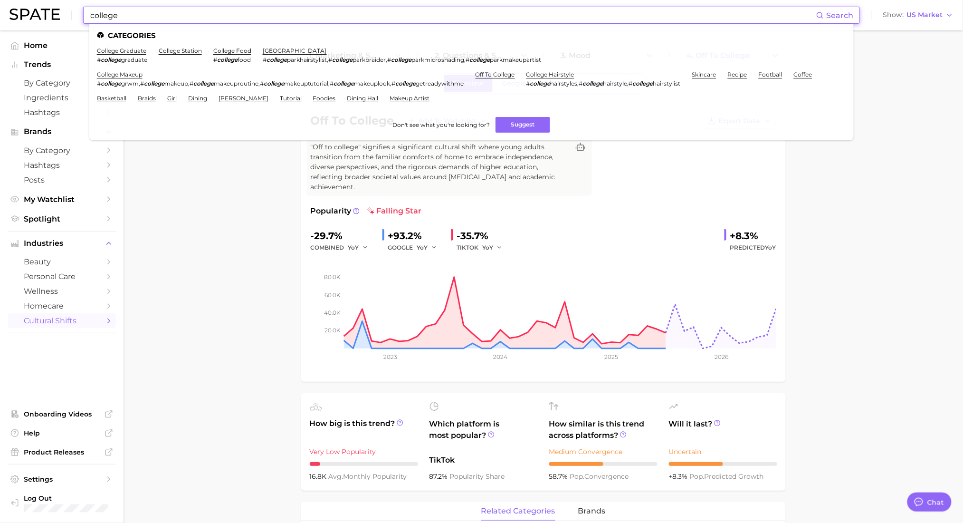
click at [127, 54] on li "college graduate # college graduate" at bounding box center [122, 55] width 50 height 16
click at [128, 50] on link "college graduate" at bounding box center [121, 50] width 49 height 7
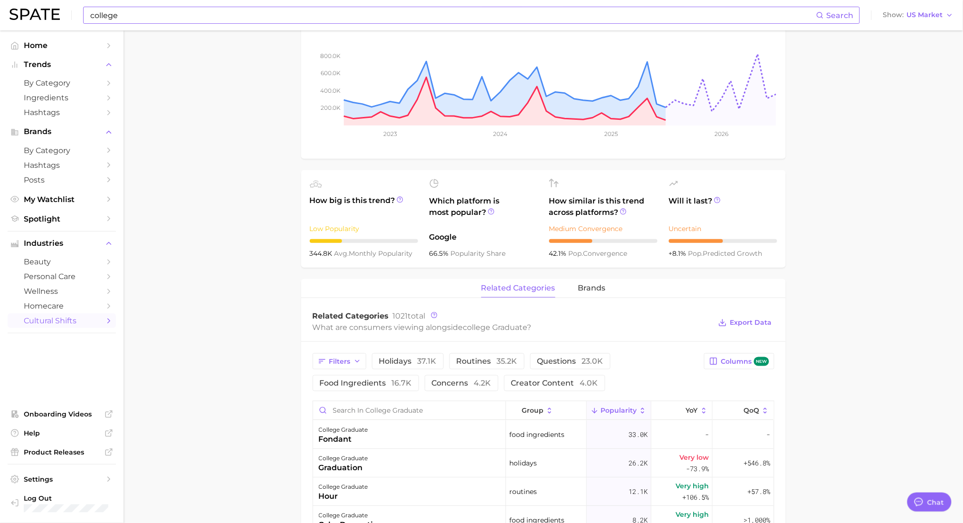
scroll to position [289, 0]
